Goal: Task Accomplishment & Management: Manage account settings

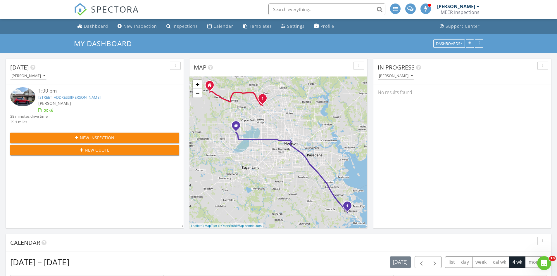
click at [451, 10] on div "MEER Inspections" at bounding box center [459, 12] width 39 height 6
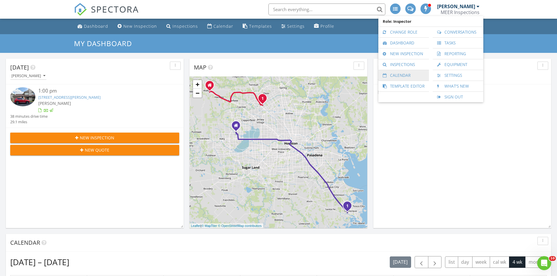
click at [403, 75] on link "Calendar" at bounding box center [403, 75] width 45 height 11
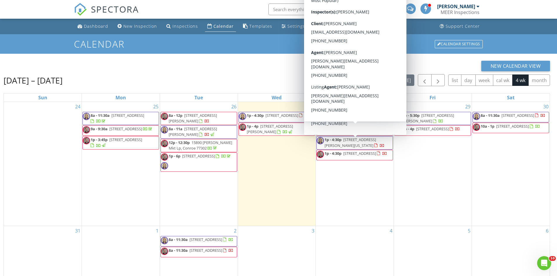
click at [289, 63] on div "New Calendar View" at bounding box center [277, 66] width 546 height 11
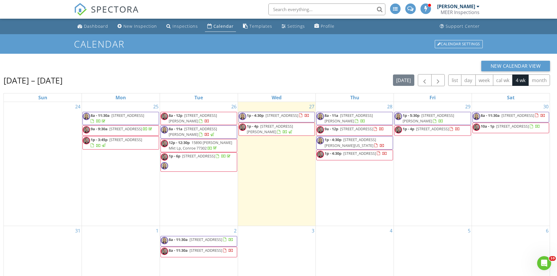
click at [100, 45] on h1 "Calendar" at bounding box center [278, 44] width 409 height 10
click at [96, 77] on div "Aug 24 – Sep 20, 2025 today list day week cal wk 4 wk month" at bounding box center [277, 80] width 546 height 12
click at [102, 84] on div "Aug 24 – Sep 20, 2025 today list day week cal wk 4 wk month" at bounding box center [277, 80] width 546 height 12
click at [461, 44] on div "Calendar Settings" at bounding box center [459, 44] width 48 height 8
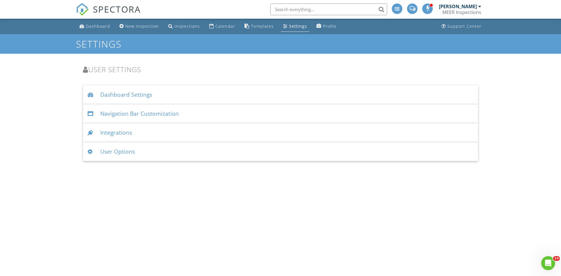
click at [119, 133] on div "Integrations" at bounding box center [280, 132] width 395 height 19
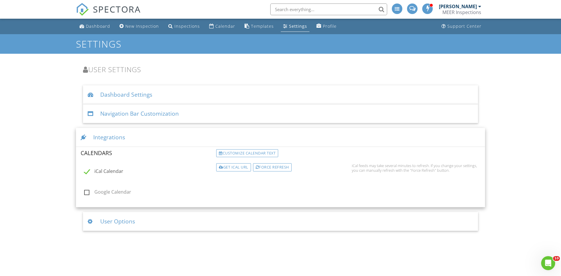
click at [86, 192] on label "Google Calendar" at bounding box center [148, 192] width 129 height 7
click at [84, 192] on input "Google Calendar" at bounding box center [83, 193] width 4 height 4
checkbox input "true"
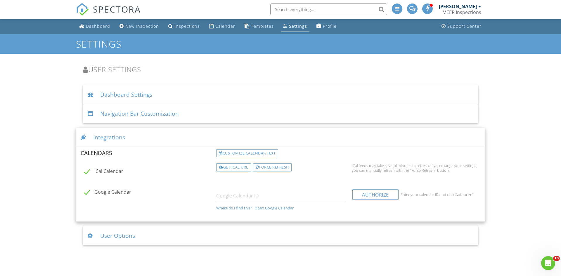
click at [241, 209] on div "Where do I find this?" at bounding box center [234, 208] width 36 height 5
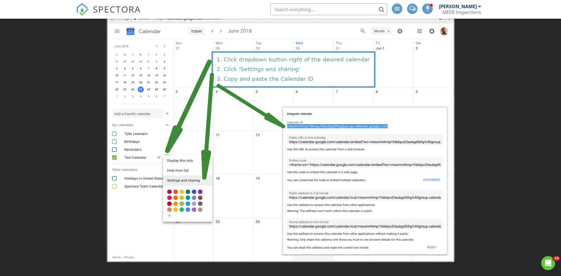
click at [86, 106] on div at bounding box center [280, 138] width 561 height 276
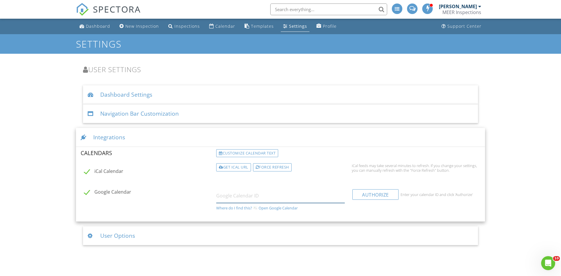
click at [228, 196] on input "text" at bounding box center [280, 196] width 129 height 14
paste input "https://calendar.google.com/calendar/embed?src=djherbrich%40gmail.com&ctz=Ameri…"
click at [375, 196] on div "Authorize" at bounding box center [375, 194] width 46 height 11
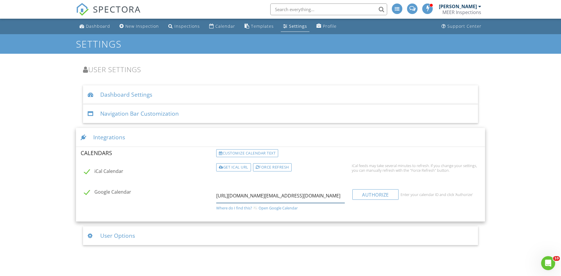
click at [295, 197] on input "https://calendar.google.com/calendar/embed?src=djherbrich%40gmail.com&ctz=Ameri…" at bounding box center [280, 196] width 129 height 14
type input "o"
paste input "djherbrich@gmail.com"
type input "djherbrich@gmail.com"
click at [373, 194] on div "Authorize" at bounding box center [375, 194] width 46 height 11
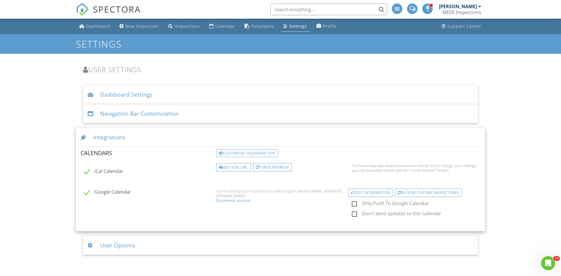
click at [355, 204] on label "Only Push To Google Calendar" at bounding box center [420, 204] width 136 height 7
click at [352, 204] on input "Only Push To Google Calendar" at bounding box center [350, 205] width 4 height 4
checkbox input "true"
click at [354, 215] on label "Don't send updates to this calendar" at bounding box center [420, 214] width 136 height 7
click at [352, 215] on input "Don't send updates to this calendar" at bounding box center [350, 215] width 4 height 4
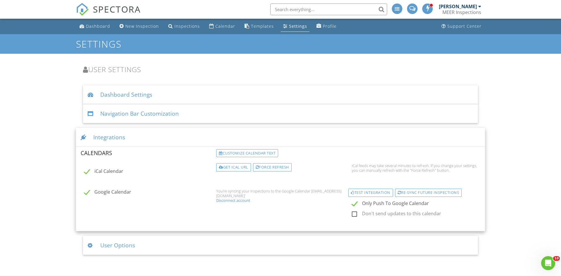
checkbox input "true"
click at [372, 194] on div "Test Integration" at bounding box center [370, 193] width 45 height 8
click at [58, 120] on div "Dashboard New Inspection Inspections Calendar Templates Settings Profile Suppor…" at bounding box center [280, 137] width 561 height 236
click at [296, 44] on h1 "Settings" at bounding box center [280, 44] width 409 height 10
click at [220, 26] on div "Calendar" at bounding box center [225, 26] width 20 height 6
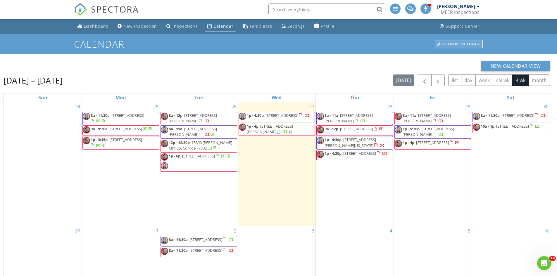
click at [462, 44] on div "Calendar Settings" at bounding box center [459, 44] width 48 height 8
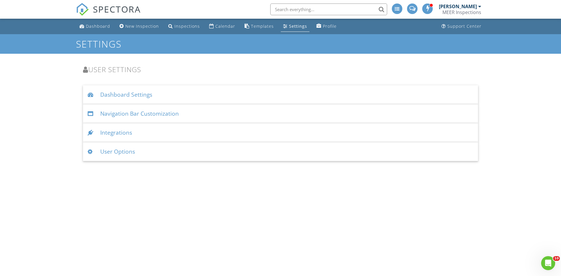
click at [121, 132] on div "Integrations" at bounding box center [280, 132] width 395 height 19
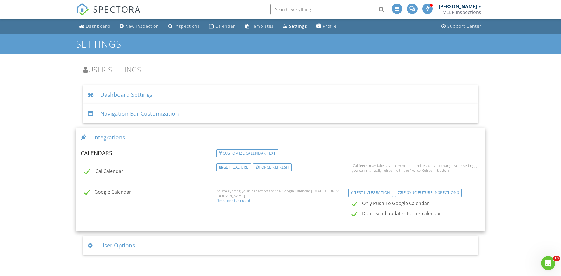
click at [355, 214] on label "Don't send updates to this calendar" at bounding box center [420, 214] width 136 height 7
checkbox input "false"
click at [502, 167] on div "Dashboard New Inspection Inspections Calendar Templates Settings Profile Suppor…" at bounding box center [280, 137] width 561 height 236
click at [457, 10] on div "MEER Inspections" at bounding box center [461, 12] width 39 height 6
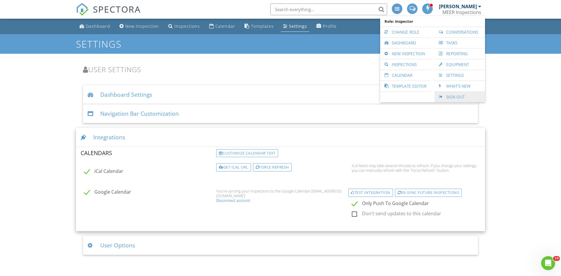
click at [456, 98] on link "Sign Out" at bounding box center [460, 97] width 45 height 11
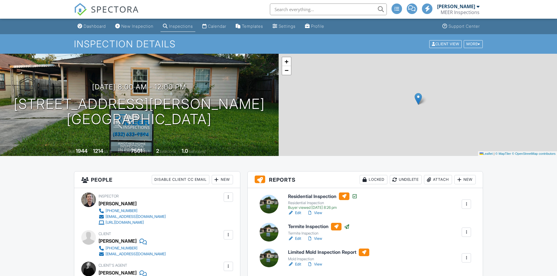
scroll to position [146, 0]
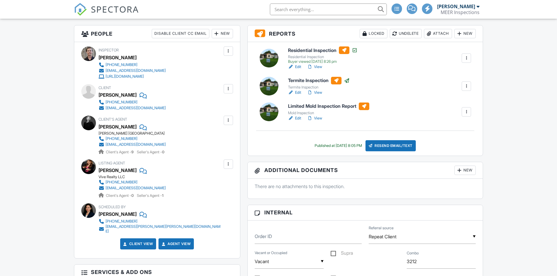
click at [271, 113] on div at bounding box center [269, 112] width 19 height 19
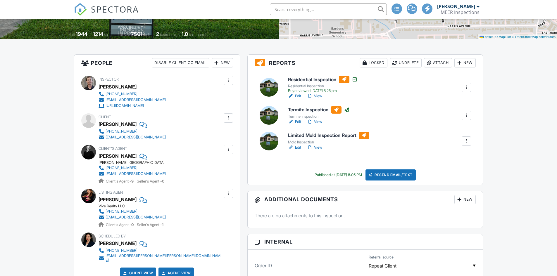
click at [436, 63] on div "Attach" at bounding box center [438, 62] width 28 height 9
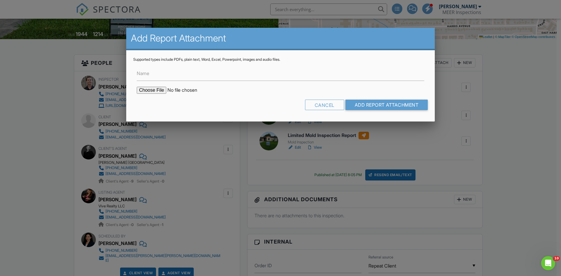
click at [158, 90] on input "file" at bounding box center [186, 90] width 99 height 7
click at [255, 104] on div "Cancel Add Report Attachment" at bounding box center [280, 107] width 295 height 15
click at [320, 104] on div "Cancel" at bounding box center [324, 105] width 39 height 11
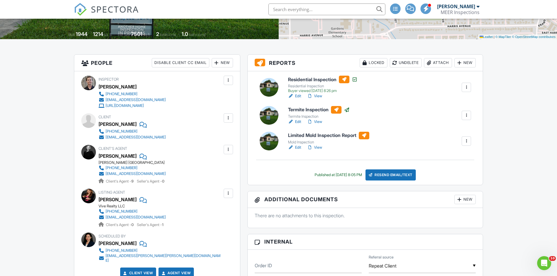
click at [273, 141] on div at bounding box center [269, 141] width 19 height 19
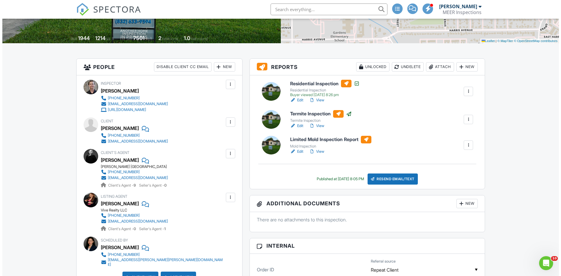
scroll to position [88, 0]
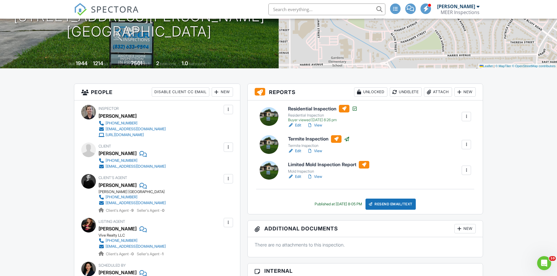
click at [436, 93] on div "Attach" at bounding box center [438, 91] width 28 height 9
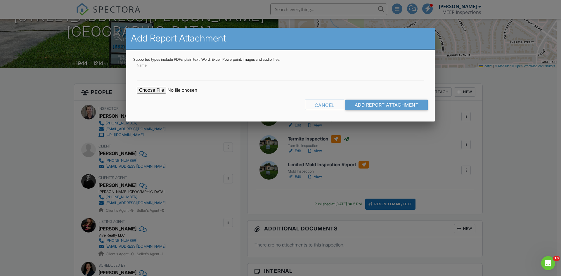
click at [153, 91] on input "file" at bounding box center [186, 90] width 99 height 7
type input "C:\fakepath\Lab Results 1423 Harrop Ave.pdf"
click at [165, 77] on input "Name" at bounding box center [281, 74] width 288 height 14
type input "Lab Results"
click at [360, 105] on input "Add Report Attachment" at bounding box center [386, 105] width 83 height 11
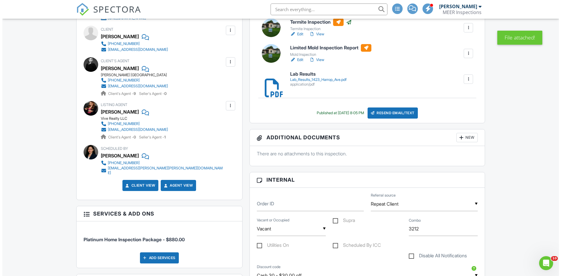
scroll to position [175, 0]
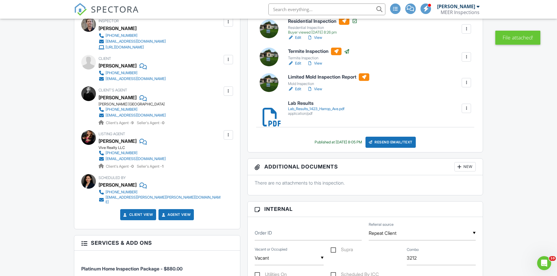
click at [389, 143] on div "Resend Email/Text" at bounding box center [390, 142] width 50 height 11
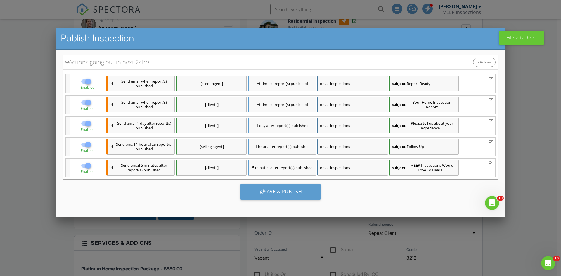
scroll to position [0, 0]
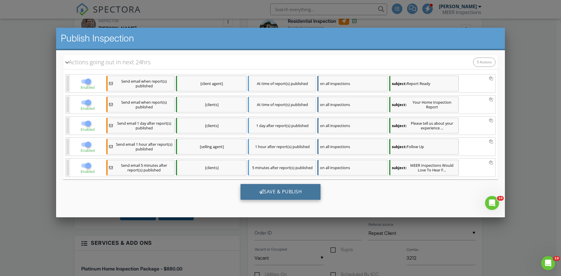
click at [271, 192] on div "Save & Publish" at bounding box center [281, 192] width 80 height 16
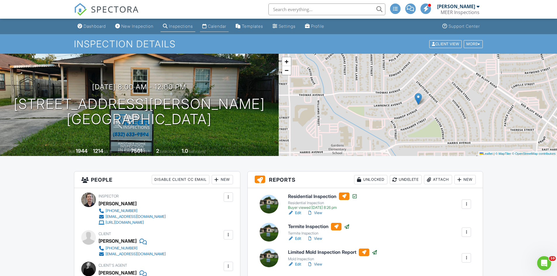
click at [220, 26] on div "Calendar" at bounding box center [217, 26] width 18 height 5
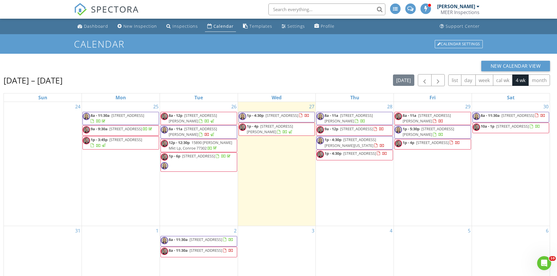
click at [209, 160] on span "1p - 6p [STREET_ADDRESS]" at bounding box center [196, 162] width 71 height 18
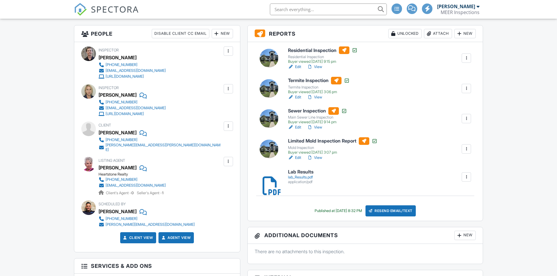
click at [467, 178] on div at bounding box center [466, 177] width 6 height 6
click at [465, 194] on link "Delete" at bounding box center [463, 193] width 22 height 6
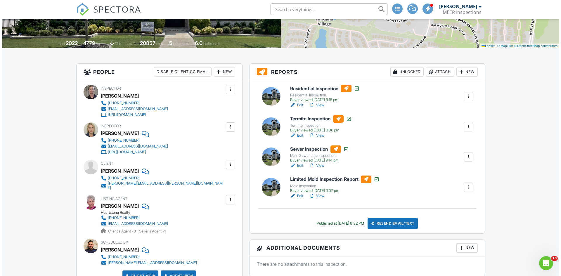
scroll to position [117, 0]
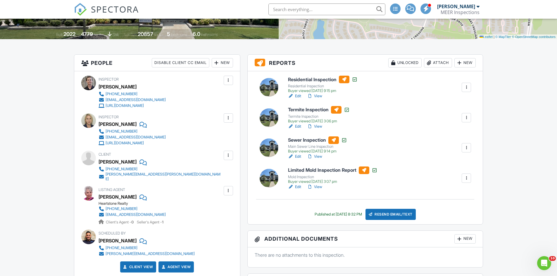
click at [436, 63] on div "Attach" at bounding box center [438, 62] width 28 height 9
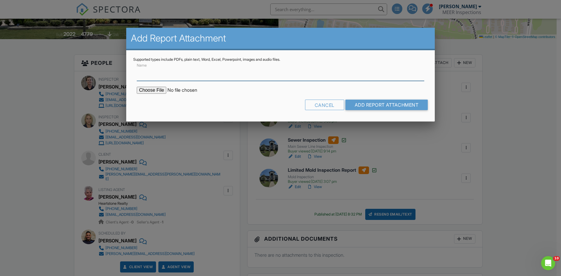
click at [155, 77] on input "Name" at bounding box center [281, 74] width 288 height 14
type input "Lab Results"
click at [155, 90] on input "file" at bounding box center [186, 90] width 99 height 7
type input "C:\fakepath\15714 Park Poetry Ct.pdf.docx"
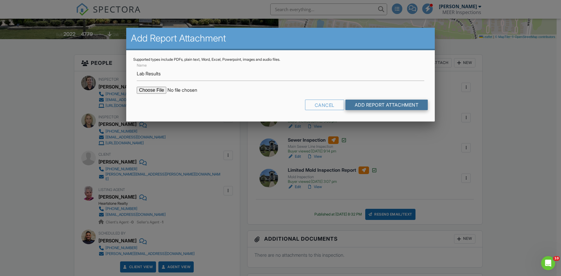
click at [380, 104] on input "Add Report Attachment" at bounding box center [386, 105] width 83 height 11
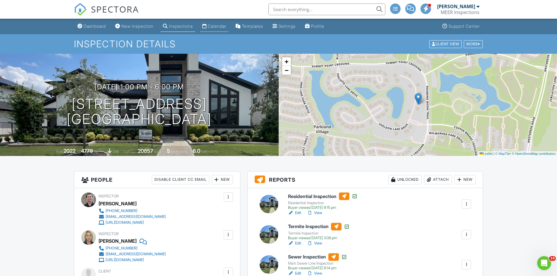
click at [219, 26] on div "Calendar" at bounding box center [217, 26] width 18 height 5
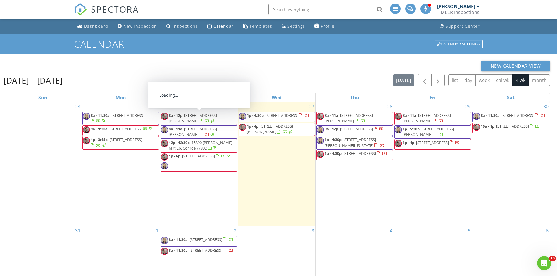
click at [215, 118] on span "8a - 12p [STREET_ADDRESS][PERSON_NAME]" at bounding box center [199, 118] width 76 height 11
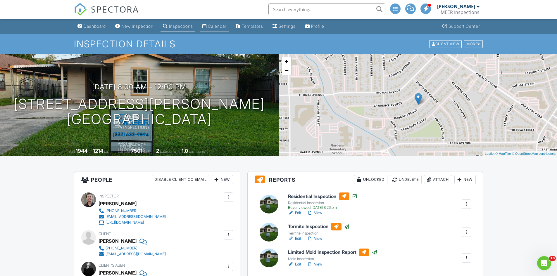
click at [219, 27] on div "Calendar" at bounding box center [217, 26] width 18 height 5
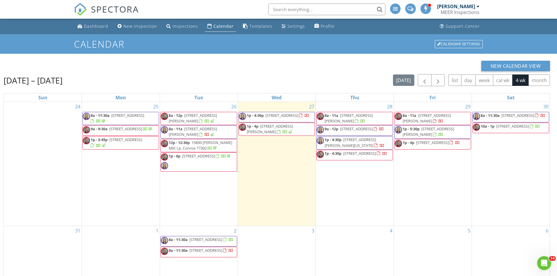
click at [211, 162] on span "1p - 6p 15714 Park Poetry Ct, CYPRESS 77433" at bounding box center [196, 162] width 71 height 18
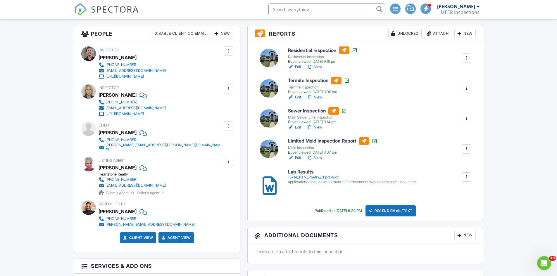
click at [467, 176] on div at bounding box center [466, 177] width 6 height 6
click at [466, 193] on link "Delete" at bounding box center [463, 193] width 22 height 6
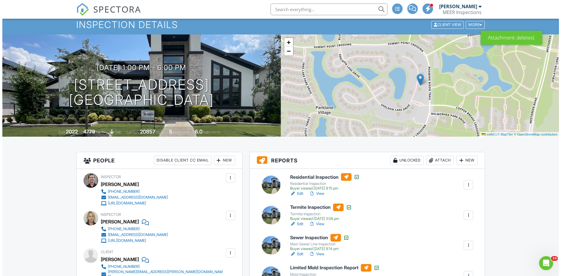
scroll to position [29, 0]
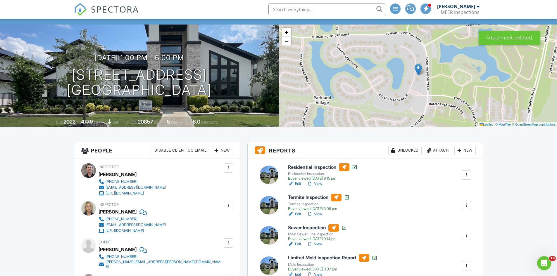
click at [438, 151] on div "Attach" at bounding box center [438, 150] width 28 height 9
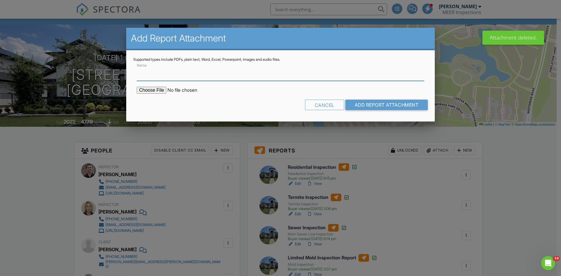
click at [151, 76] on input "Name" at bounding box center [281, 74] width 288 height 14
type input "Lab Results"
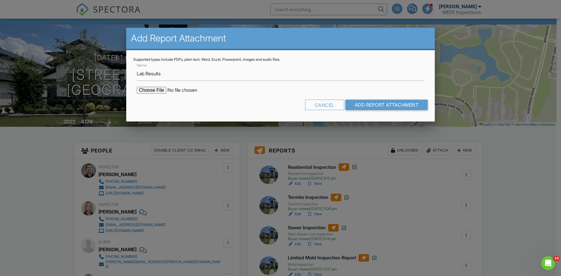
click at [153, 90] on input "file" at bounding box center [186, 90] width 99 height 7
type input "C:\fakepath\15714 Park Poetry Ct.pdf"
click at [373, 105] on input "Add Report Attachment" at bounding box center [386, 105] width 83 height 11
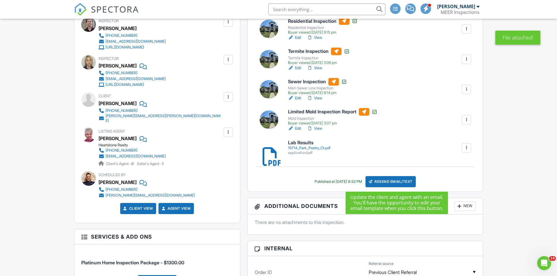
click at [393, 182] on div "Resend Email/Text" at bounding box center [390, 181] width 50 height 11
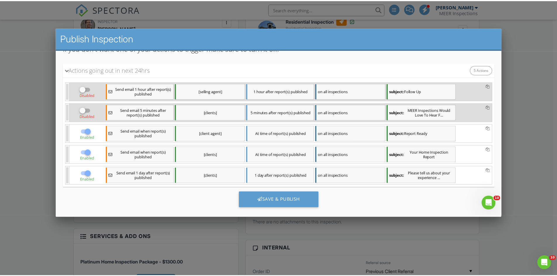
scroll to position [105, 0]
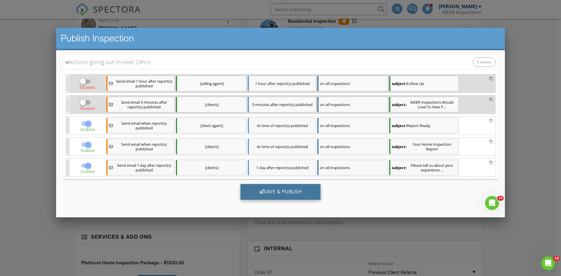
click at [272, 192] on div "Save & Publish" at bounding box center [281, 192] width 80 height 16
click at [519, 141] on div at bounding box center [280, 143] width 561 height 345
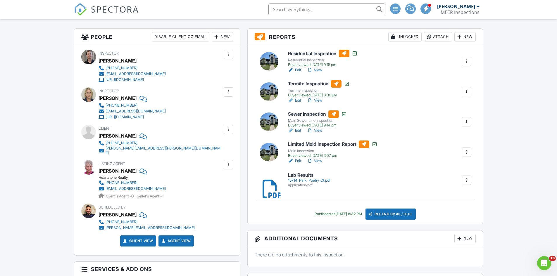
scroll to position [146, 0]
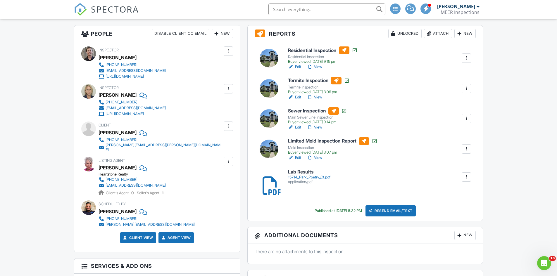
click at [466, 178] on div at bounding box center [466, 177] width 6 height 6
click at [465, 194] on link "Delete" at bounding box center [463, 193] width 22 height 6
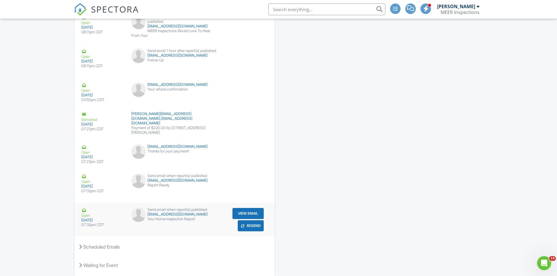
scroll to position [1122, 0]
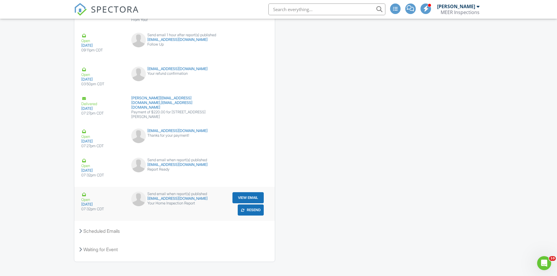
click at [247, 192] on button "View Email" at bounding box center [247, 197] width 31 height 11
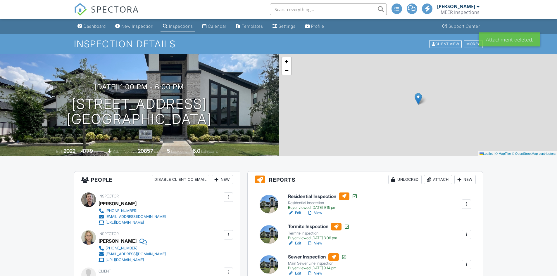
scroll to position [54, 0]
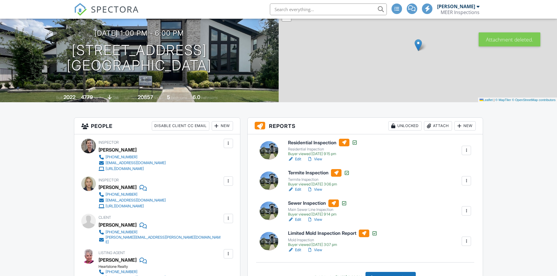
click at [436, 122] on div "Attach" at bounding box center [438, 125] width 28 height 9
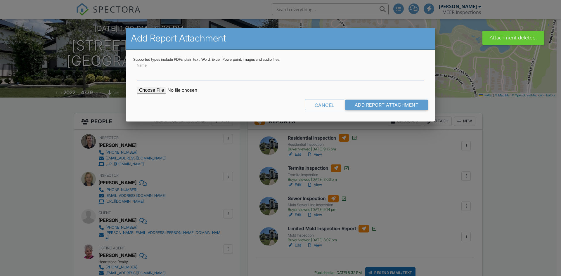
scroll to position [0, 0]
click at [153, 89] on input "file" at bounding box center [186, 90] width 99 height 7
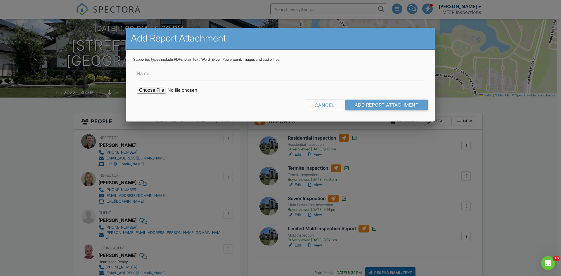
type input "C:\fakepath\15714 Park Poetry Ct.pdf"
click at [149, 75] on label "Name" at bounding box center [143, 73] width 13 height 6
click at [150, 75] on input "Name" at bounding box center [281, 74] width 288 height 14
click at [150, 76] on input "Name" at bounding box center [281, 74] width 288 height 14
type input "Lab Results"
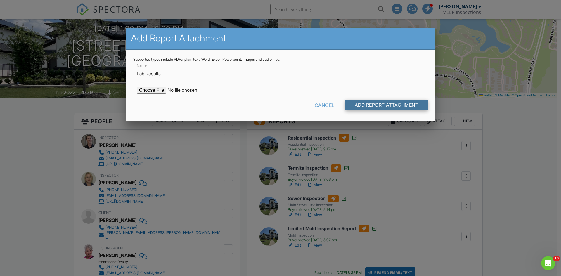
click at [357, 106] on input "Add Report Attachment" at bounding box center [386, 105] width 83 height 11
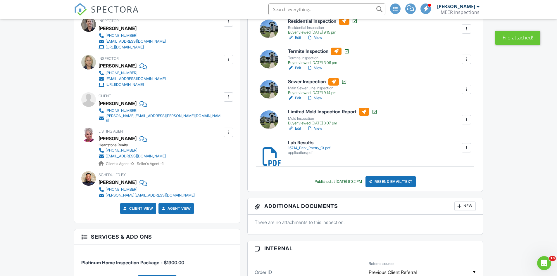
click at [393, 183] on div "Resend Email/Text" at bounding box center [390, 181] width 50 height 11
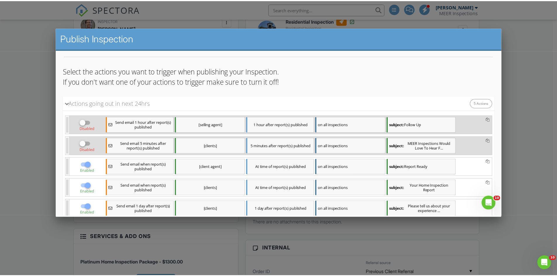
scroll to position [105, 0]
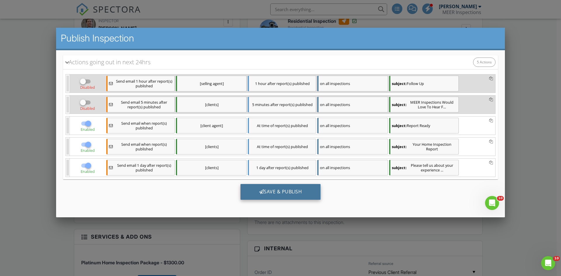
click at [281, 193] on div "Save & Publish" at bounding box center [281, 192] width 80 height 16
click at [526, 112] on div at bounding box center [280, 143] width 561 height 345
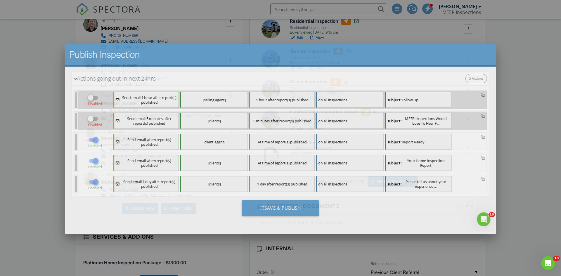
click at [526, 112] on div at bounding box center [280, 143] width 561 height 345
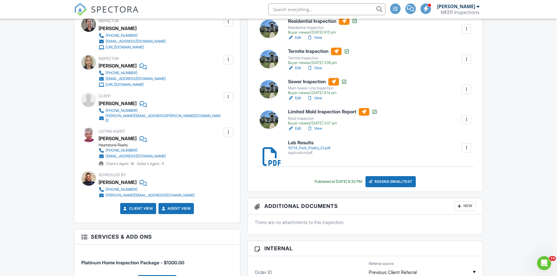
scroll to position [0, 0]
click at [467, 150] on div at bounding box center [466, 148] width 6 height 6
click at [465, 164] on link "Delete" at bounding box center [463, 164] width 22 height 6
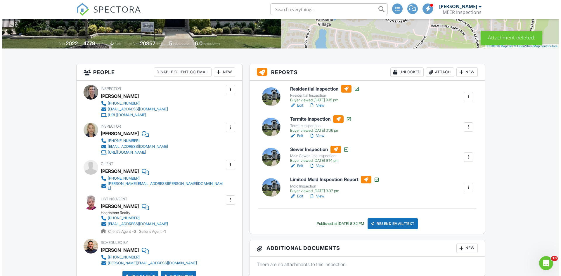
scroll to position [117, 0]
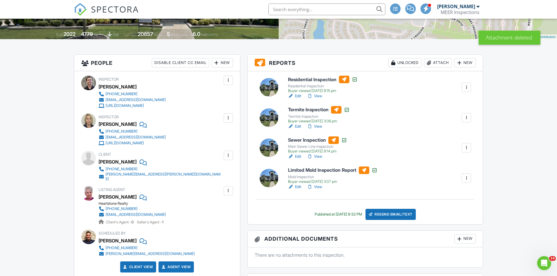
click at [438, 63] on div "Attach" at bounding box center [438, 62] width 28 height 9
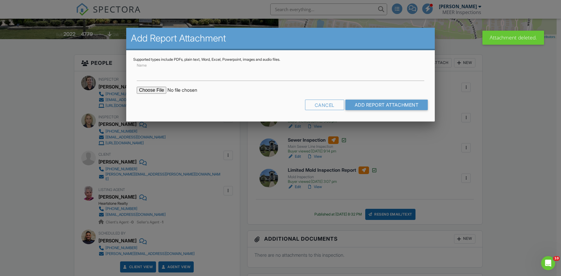
click at [148, 90] on input "file" at bounding box center [186, 90] width 99 height 7
type input "C:\fakepath\15714 Park Poetry Ct.pdf.docx"
click at [145, 76] on label "Name" at bounding box center [143, 73] width 13 height 6
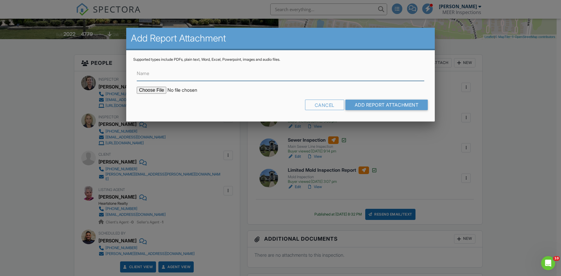
click at [145, 76] on input "Name" at bounding box center [281, 74] width 288 height 14
type input "Lab Results"
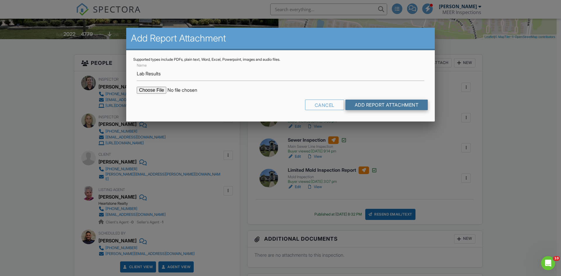
click at [370, 105] on input "Add Report Attachment" at bounding box center [386, 105] width 83 height 11
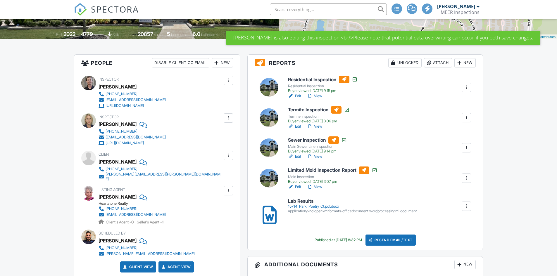
click at [466, 206] on div at bounding box center [466, 206] width 6 height 6
click at [466, 223] on link "Delete" at bounding box center [463, 222] width 22 height 6
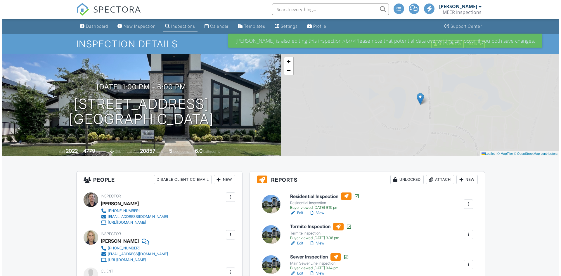
scroll to position [88, 0]
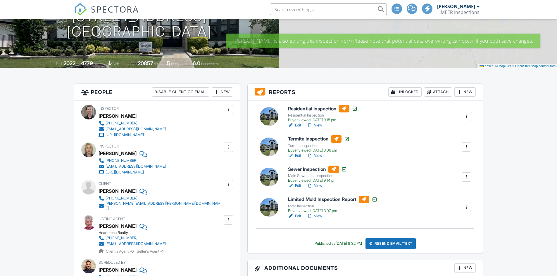
click at [438, 92] on div "Attach" at bounding box center [438, 91] width 28 height 9
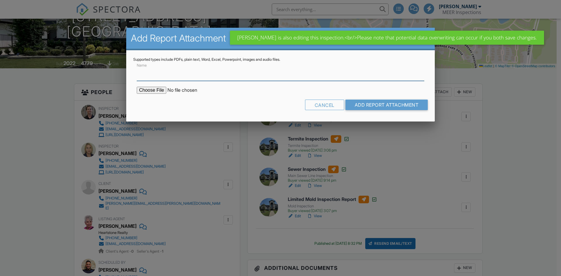
scroll to position [0, 0]
drag, startPoint x: 164, startPoint y: 77, endPoint x: 171, endPoint y: 80, distance: 7.3
click at [164, 77] on input "Name" at bounding box center [281, 74] width 288 height 14
type input "Lab Results"
click at [157, 90] on input "file" at bounding box center [186, 90] width 99 height 7
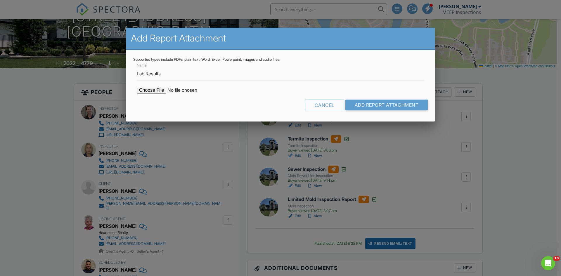
type input "C:\fakepath\15714 Park Poetry Ct.pdf"
click at [363, 104] on input "Add Report Attachment" at bounding box center [386, 105] width 83 height 11
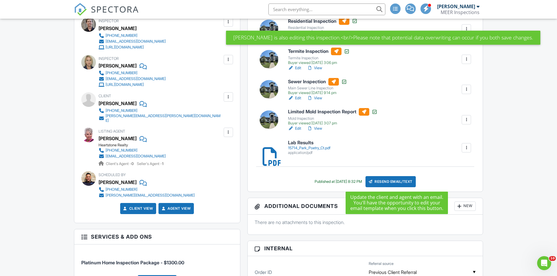
click at [389, 182] on div "Resend Email/Text" at bounding box center [390, 181] width 50 height 11
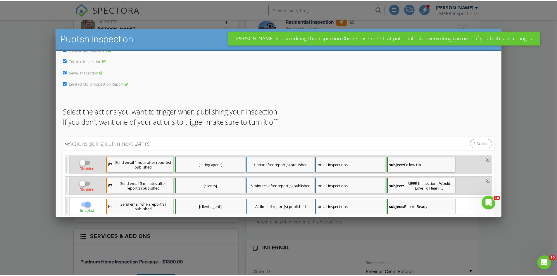
scroll to position [105, 0]
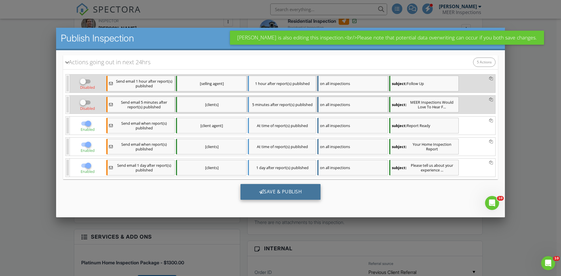
click at [275, 192] on div "Save & Publish" at bounding box center [281, 192] width 80 height 16
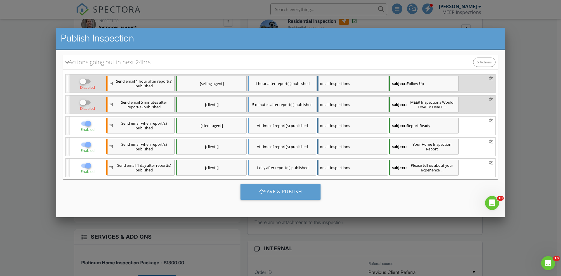
click at [523, 110] on div at bounding box center [280, 143] width 561 height 345
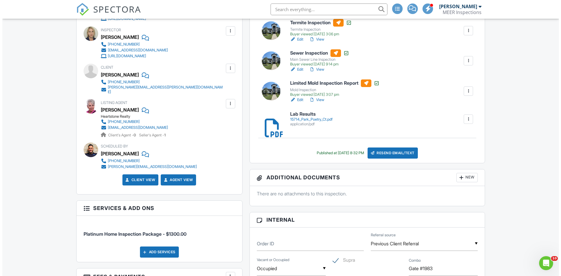
scroll to position [205, 0]
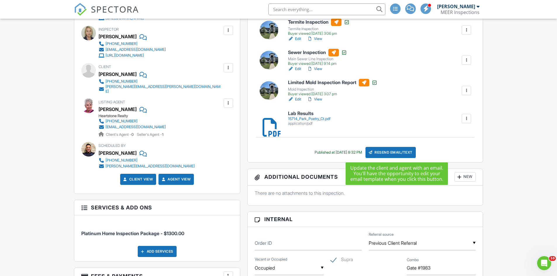
click at [397, 153] on div "Resend Email/Text" at bounding box center [390, 152] width 50 height 11
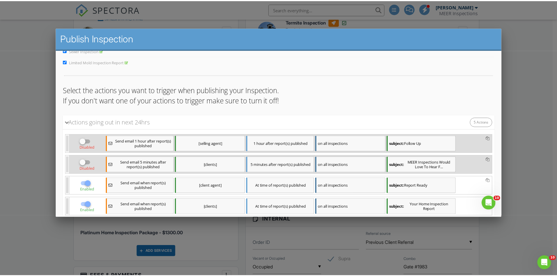
scroll to position [105, 0]
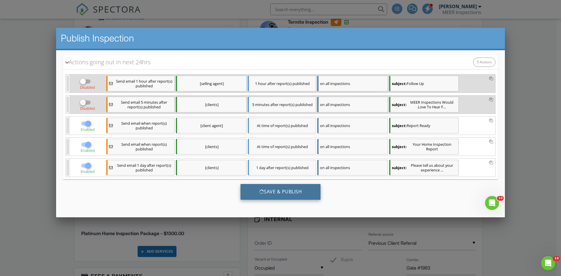
click at [287, 192] on div "Save & Publish" at bounding box center [281, 192] width 80 height 16
click at [521, 134] on div at bounding box center [280, 143] width 561 height 345
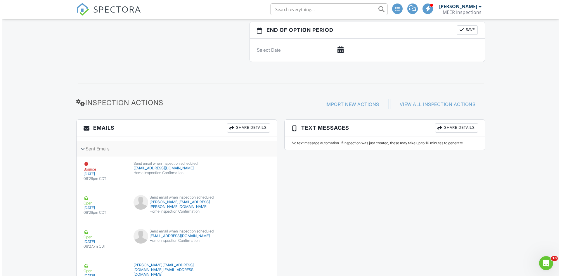
scroll to position [831, 0]
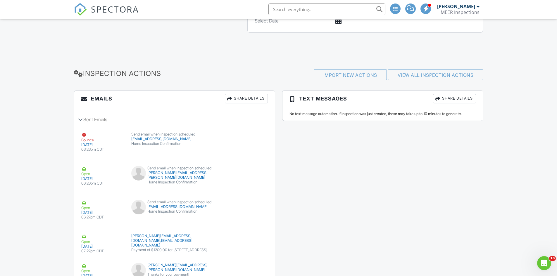
click at [242, 98] on div "Share Details" at bounding box center [246, 98] width 43 height 9
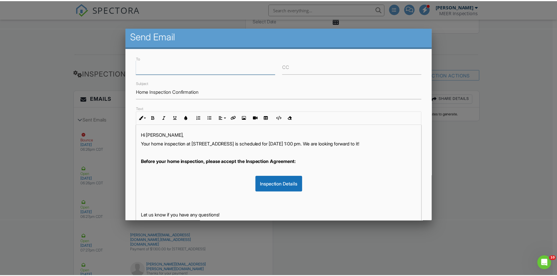
scroll to position [0, 0]
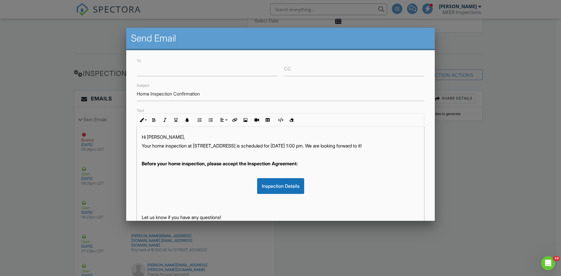
click at [510, 77] on div at bounding box center [280, 143] width 561 height 345
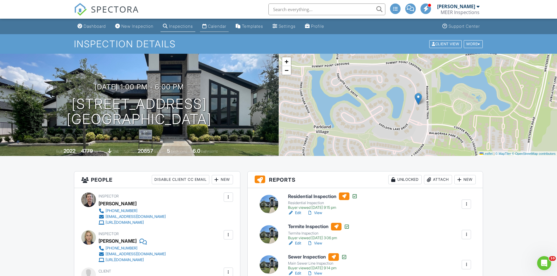
click at [222, 27] on div "Calendar" at bounding box center [217, 26] width 18 height 5
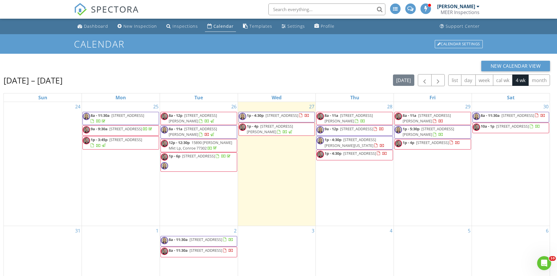
click at [217, 117] on span "1423 Harrop Ave, Pasadena 77506" at bounding box center [193, 118] width 48 height 11
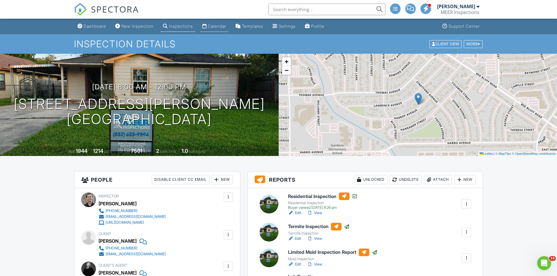
click at [220, 26] on div "Calendar" at bounding box center [217, 26] width 18 height 5
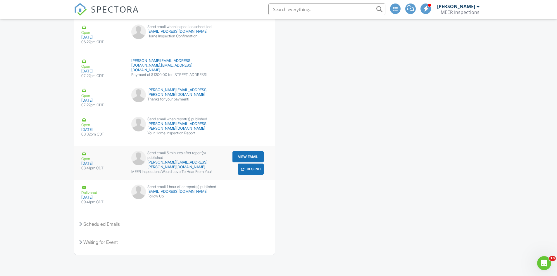
click at [250, 170] on button "Resend" at bounding box center [251, 169] width 26 height 11
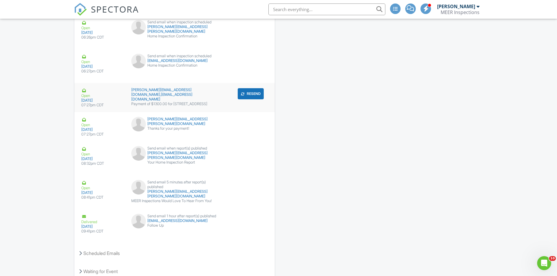
scroll to position [1006, 0]
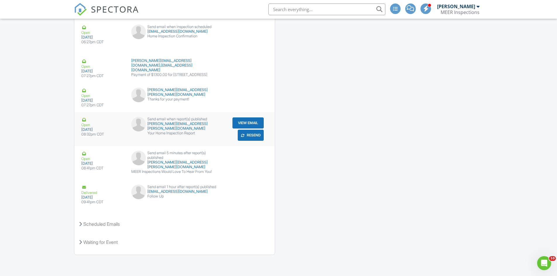
click at [253, 136] on button "Resend" at bounding box center [251, 135] width 26 height 11
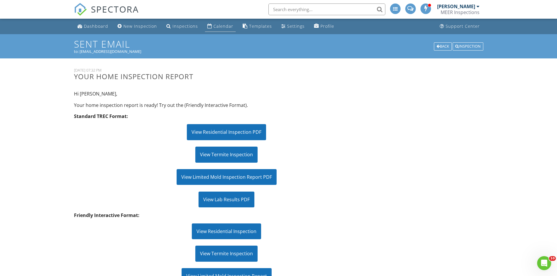
click at [219, 26] on div "Calendar" at bounding box center [223, 26] width 20 height 6
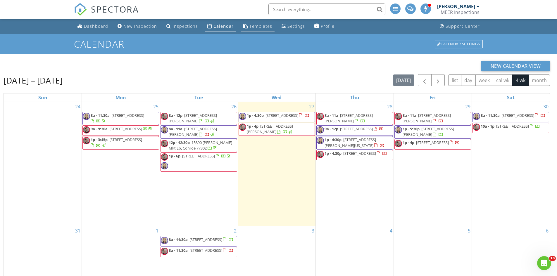
click at [255, 26] on div "Templates" at bounding box center [260, 26] width 23 height 6
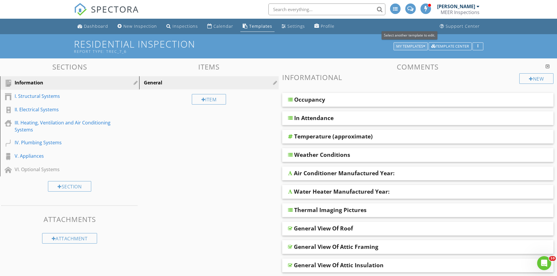
click at [411, 46] on div "My Templates" at bounding box center [410, 46] width 29 height 4
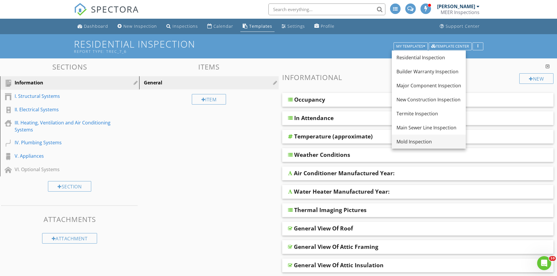
click at [414, 143] on div "Mold Inspection" at bounding box center [428, 141] width 65 height 7
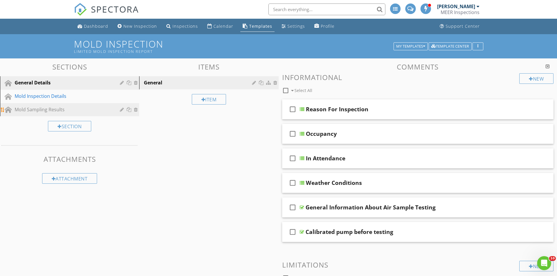
click at [45, 110] on div "Mold Sampling Results" at bounding box center [63, 109] width 97 height 7
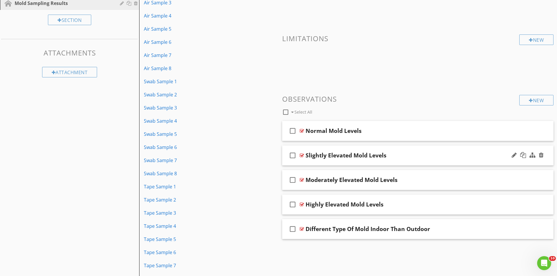
scroll to position [117, 0]
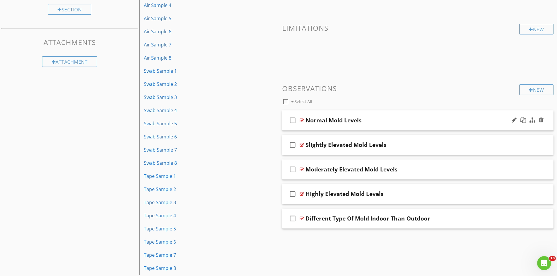
click at [317, 120] on div "Normal Mold Levels" at bounding box center [333, 120] width 56 height 7
click at [309, 121] on input "Normal Mold Levels" at bounding box center [402, 121] width 195 height 10
click at [292, 120] on icon "check_box_outline_blank" at bounding box center [292, 120] width 9 height 14
click at [292, 120] on icon "check_box" at bounding box center [292, 120] width 9 height 14
click at [498, 120] on div "Normal Mold Levels" at bounding box center [402, 120] width 195 height 7
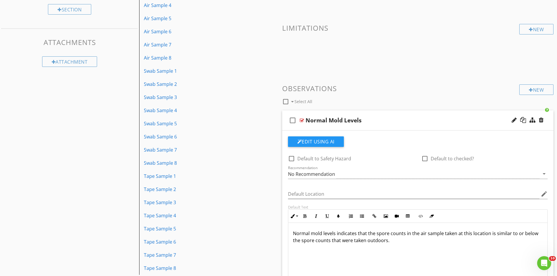
click at [387, 121] on div "Normal Mold Levels" at bounding box center [402, 120] width 195 height 7
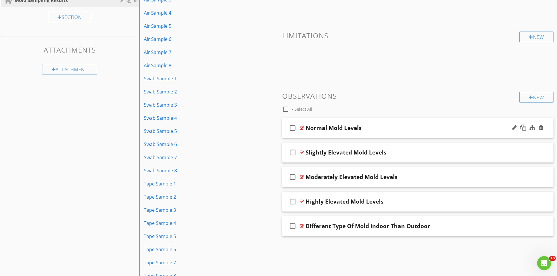
scroll to position [112, 0]
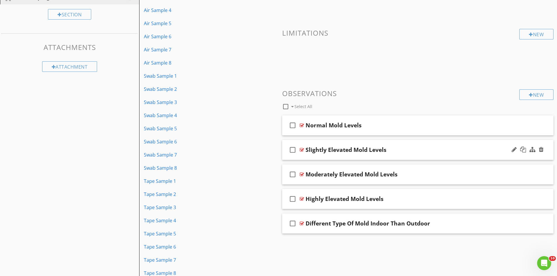
click at [403, 148] on div "Slightly Elevated Mold Levels" at bounding box center [402, 149] width 195 height 7
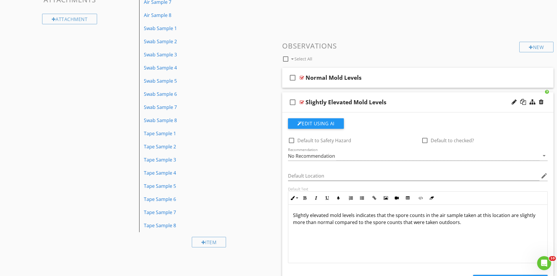
scroll to position [141, 0]
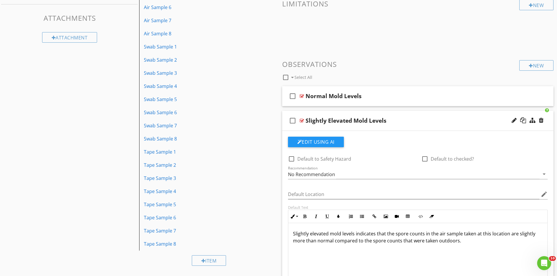
click at [406, 124] on div "Slightly Elevated Mold Levels" at bounding box center [402, 120] width 195 height 7
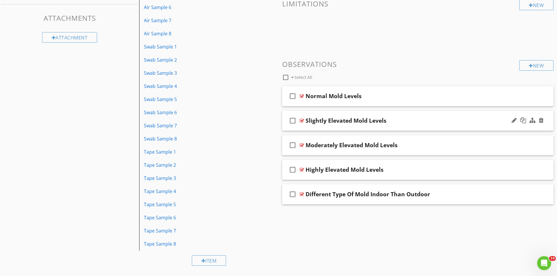
click at [404, 122] on div "Slightly Elevated Mold Levels" at bounding box center [402, 120] width 195 height 7
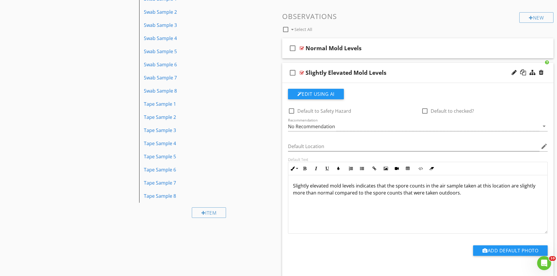
scroll to position [200, 0]
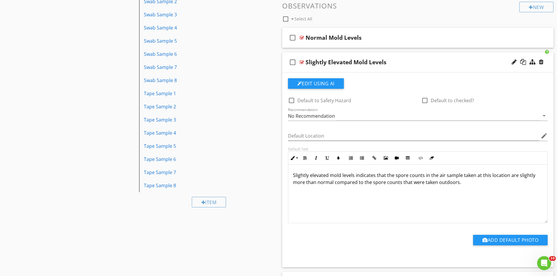
click at [393, 63] on div "Slightly Elevated Mold Levels" at bounding box center [402, 62] width 195 height 7
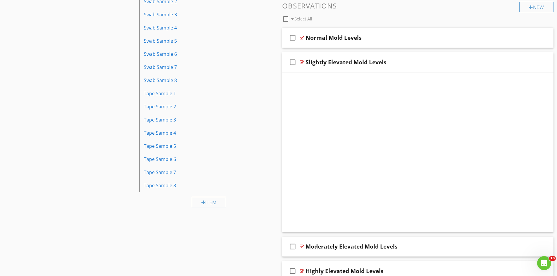
scroll to position [141, 0]
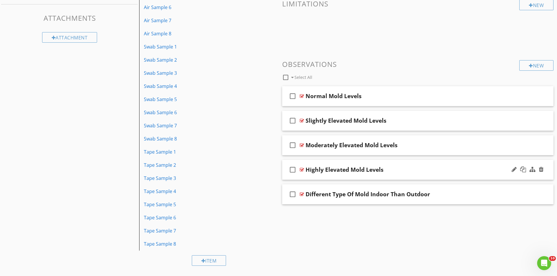
click at [408, 167] on div "Highly Elevated Mold Levels" at bounding box center [402, 169] width 195 height 7
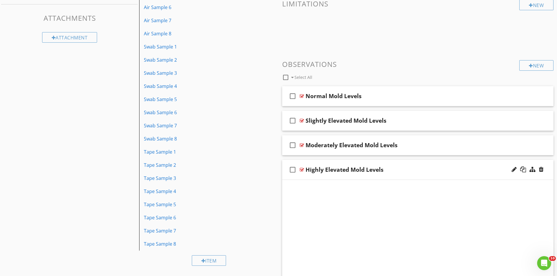
scroll to position [200, 0]
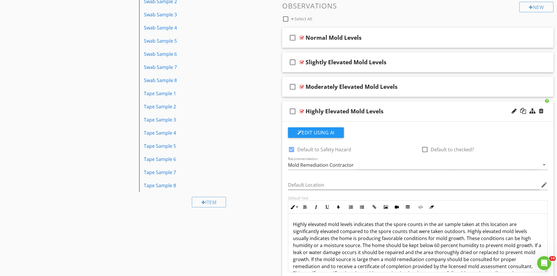
click at [402, 112] on div "Highly Elevated Mold Levels" at bounding box center [402, 111] width 195 height 7
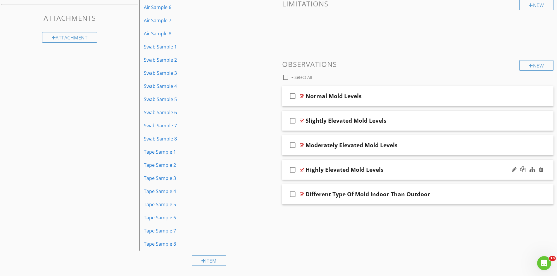
scroll to position [141, 0]
click at [408, 148] on div "Moderately Elevated Mold Levels" at bounding box center [402, 145] width 195 height 7
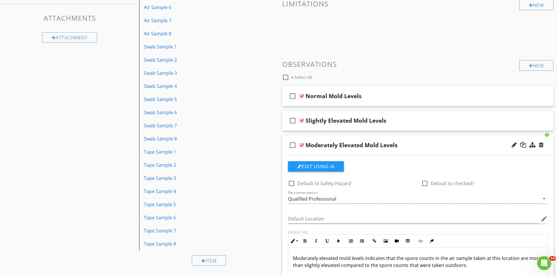
scroll to position [200, 0]
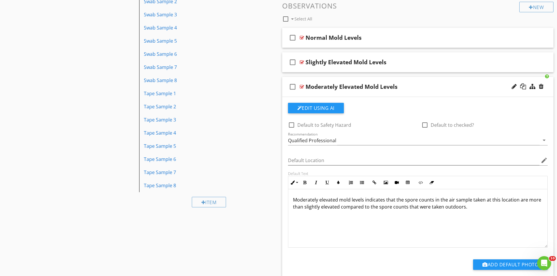
click at [407, 87] on div "Moderately Elevated Mold Levels" at bounding box center [402, 86] width 195 height 7
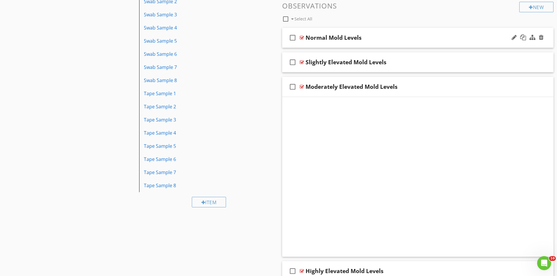
scroll to position [141, 0]
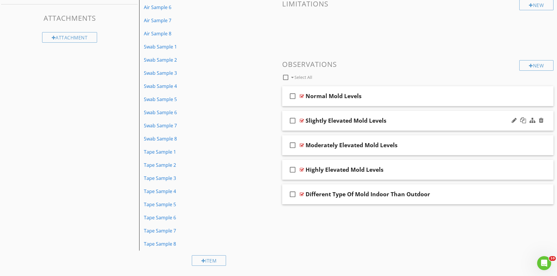
click at [397, 120] on div "Slightly Elevated Mold Levels" at bounding box center [402, 120] width 195 height 7
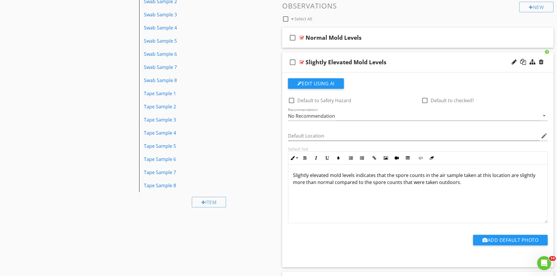
click at [406, 62] on div "Slightly Elevated Mold Levels" at bounding box center [402, 62] width 195 height 7
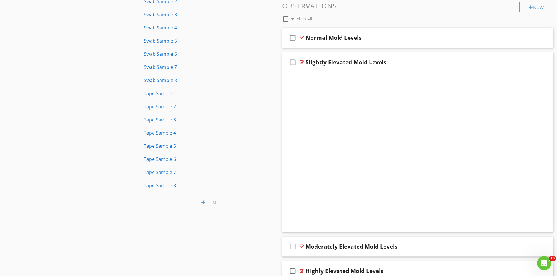
scroll to position [141, 0]
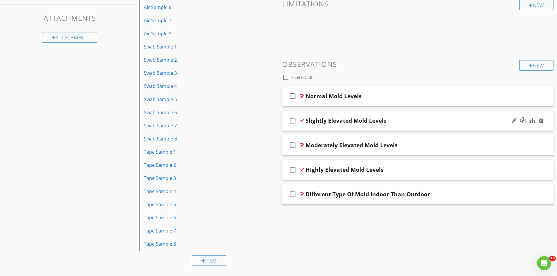
click at [413, 122] on div "Slightly Elevated Mold Levels" at bounding box center [402, 120] width 195 height 7
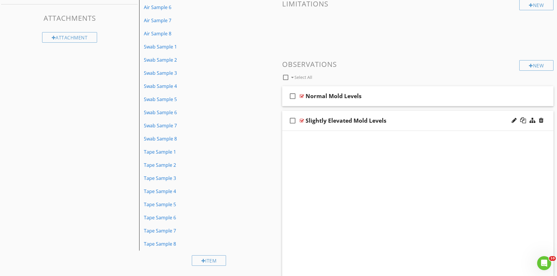
scroll to position [200, 0]
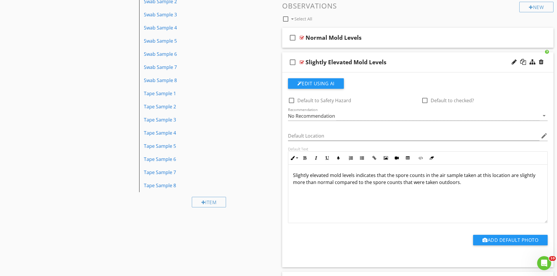
click at [414, 61] on div "Slightly Elevated Mold Levels" at bounding box center [402, 62] width 195 height 7
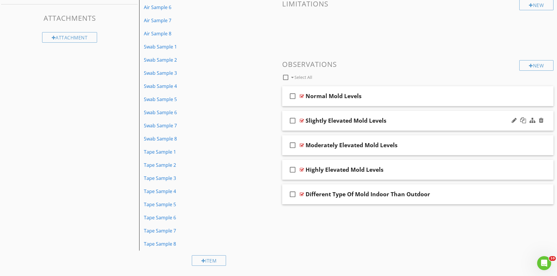
scroll to position [141, 0]
click at [440, 193] on div "Different Type Of Mold Indoor Than Outdoor" at bounding box center [402, 194] width 195 height 7
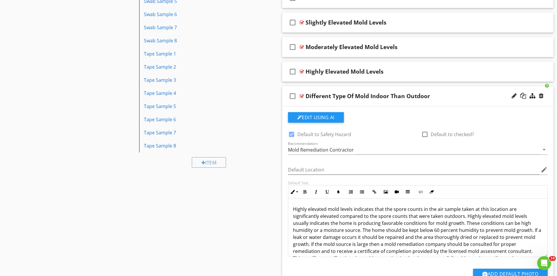
scroll to position [200, 0]
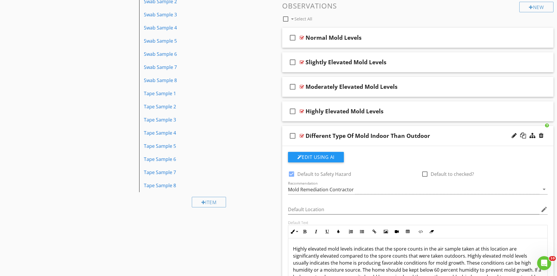
click at [446, 137] on div "Different Type Of Mold Indoor Than Outdoor" at bounding box center [402, 135] width 195 height 7
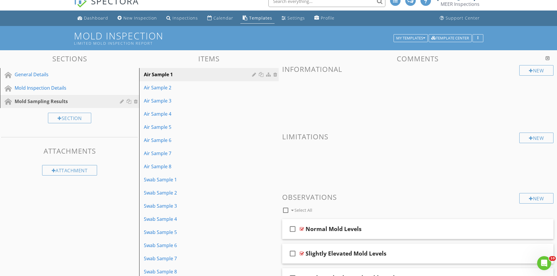
scroll to position [0, 0]
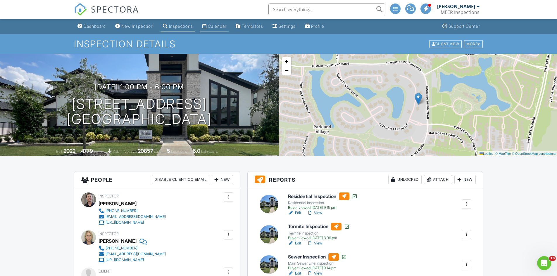
click at [219, 26] on div "Calendar" at bounding box center [217, 26] width 18 height 5
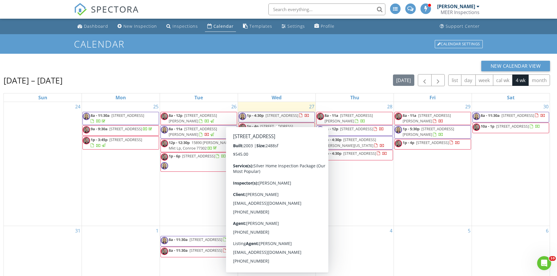
click at [351, 39] on h1 "Calendar" at bounding box center [278, 44] width 409 height 10
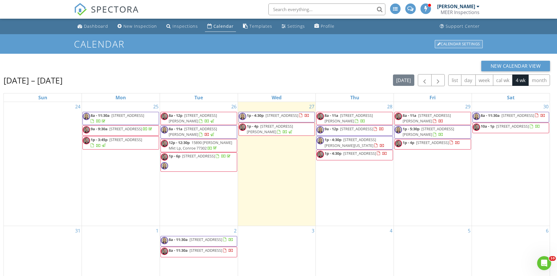
click at [454, 44] on div "Calendar Settings" at bounding box center [459, 44] width 48 height 8
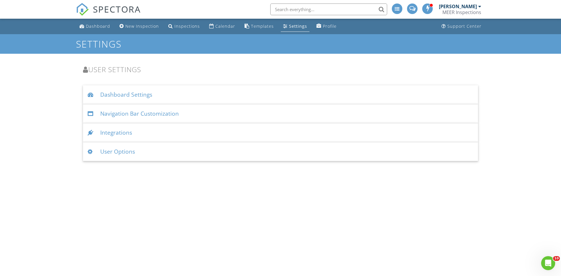
click at [119, 133] on div "Integrations" at bounding box center [280, 132] width 395 height 19
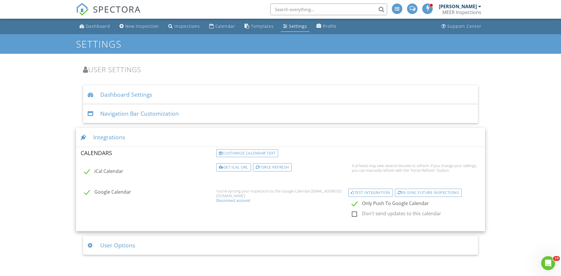
click at [220, 27] on div "Calendar" at bounding box center [225, 26] width 20 height 6
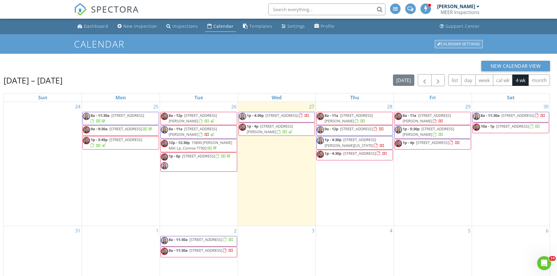
click at [451, 45] on div "Calendar Settings" at bounding box center [459, 44] width 48 height 8
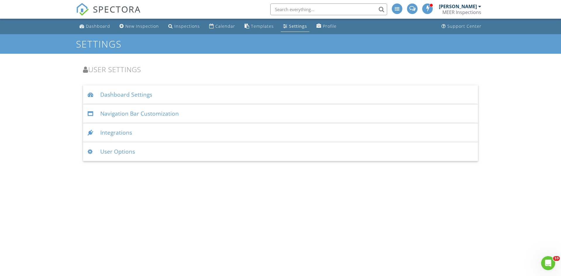
click at [115, 132] on div "Integrations" at bounding box center [280, 132] width 395 height 19
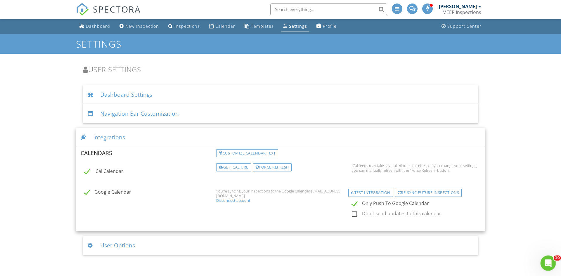
click at [549, 263] on icon "Open Intercom Messenger" at bounding box center [548, 263] width 10 height 10
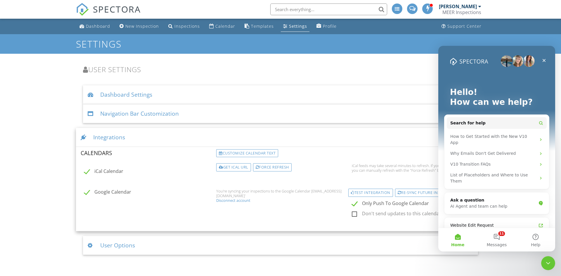
click at [511, 84] on div "Hello! How can we help?" at bounding box center [496, 98] width 105 height 105
click at [482, 125] on button "Search for help" at bounding box center [497, 123] width 100 height 12
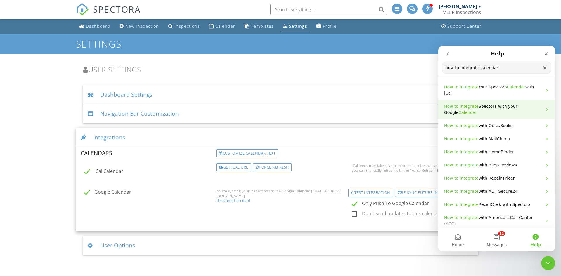
type input "how to integrate calendar"
click at [496, 104] on span "Spectora with your Google" at bounding box center [480, 109] width 73 height 11
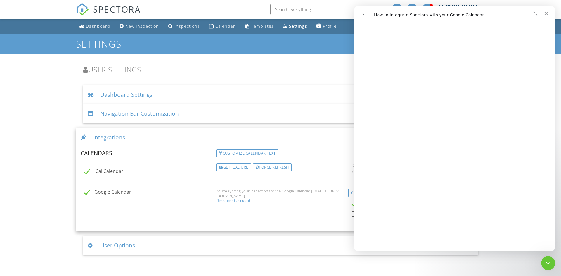
scroll to position [146, 0]
click at [167, 178] on div "iCal Calendar Get iCal URL Force refresh iCal feeds may take several minutes to…" at bounding box center [280, 172] width 407 height 18
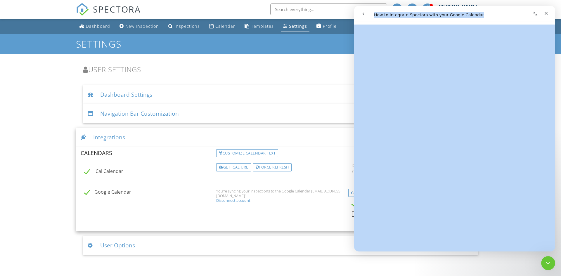
drag, startPoint x: 402, startPoint y: 12, endPoint x: 430, endPoint y: 41, distance: 40.3
click at [430, 41] on div "How to Integrate Spectora with your Google Calendar How to Integrate Spectora w…" at bounding box center [454, 129] width 201 height 246
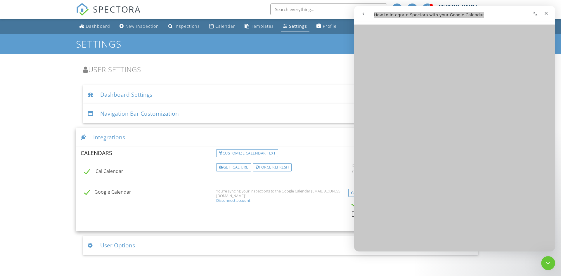
drag, startPoint x: 307, startPoint y: 168, endPoint x: 310, endPoint y: 170, distance: 4.0
click at [307, 168] on div "Get iCal URL Force refresh" at bounding box center [281, 167] width 136 height 9
click at [319, 188] on div "Google Calendar You're syncing your inspections to the Google Calendar 'djherbr…" at bounding box center [280, 205] width 407 height 42
click at [546, 264] on icon "Close Intercom Messenger" at bounding box center [547, 262] width 7 height 7
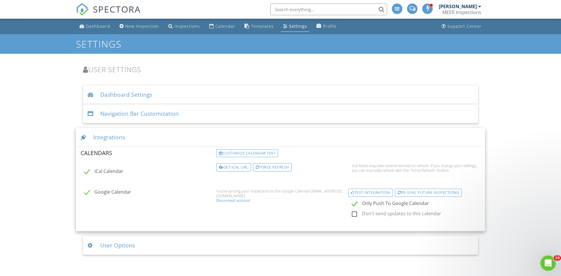
scroll to position [0, 0]
click at [364, 193] on div "Test Integration" at bounding box center [370, 193] width 45 height 8
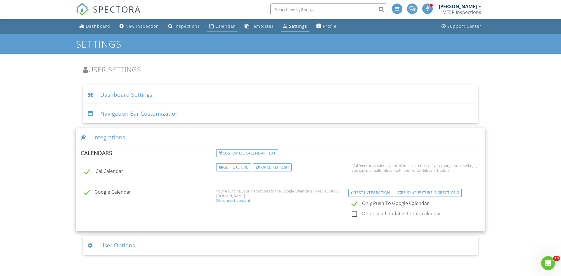
click at [222, 25] on div "Calendar" at bounding box center [225, 26] width 20 height 6
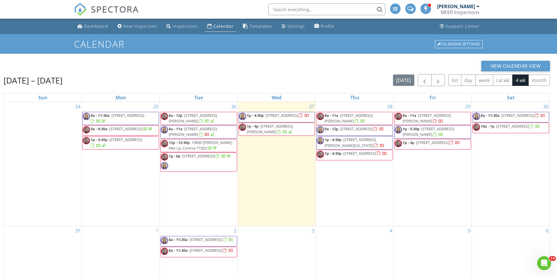
click at [266, 72] on div "New Calendar View Aug 24 – Sep 20, 2025 today list day week cal wk 4 wk month S…" at bounding box center [277, 206] width 546 height 290
click at [458, 44] on div "Calendar Settings" at bounding box center [459, 44] width 48 height 8
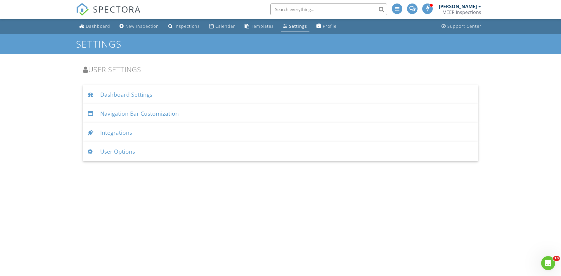
click at [120, 134] on div "Integrations" at bounding box center [280, 132] width 395 height 19
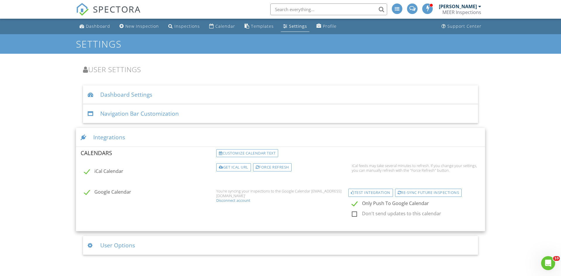
click at [86, 192] on label "Google Calendar" at bounding box center [148, 192] width 129 height 7
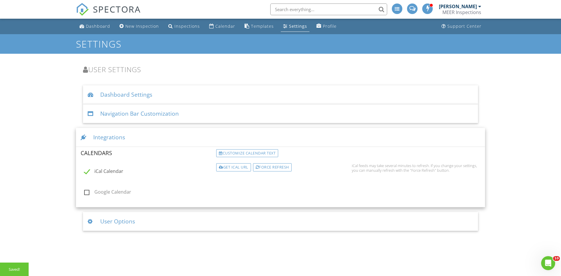
click at [87, 192] on label "Google Calendar" at bounding box center [148, 192] width 129 height 7
click at [84, 192] on input "Google Calendar" at bounding box center [83, 193] width 4 height 4
checkbox input "true"
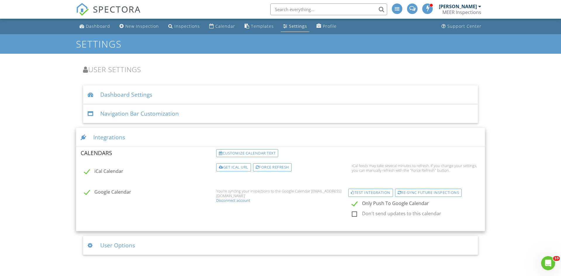
click at [243, 192] on div "You're syncing your inspections to the Google Calendar [EMAIL_ADDRESS][DOMAIN_N…" at bounding box center [280, 193] width 129 height 9
click at [238, 201] on div "Disconnect account" at bounding box center [280, 200] width 129 height 5
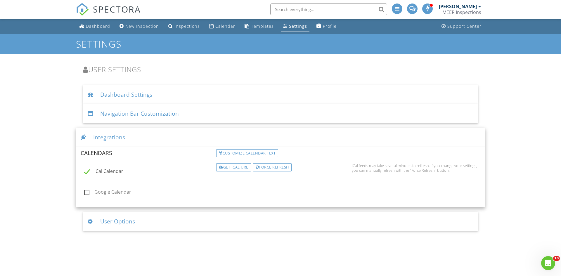
click at [87, 193] on label "Google Calendar" at bounding box center [148, 192] width 129 height 7
click at [84, 193] on input "Google Calendar" at bounding box center [83, 193] width 4 height 4
checkbox input "true"
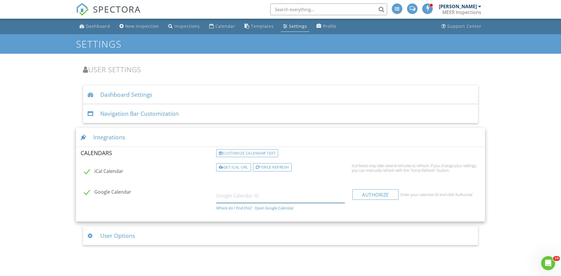
click at [227, 199] on input "text" at bounding box center [280, 196] width 129 height 14
paste input "https://calendar.google.com/calendar/embed?src=djherbrich%40gmail.com&ctz=Ameri…"
click at [378, 195] on div "Authorize" at bounding box center [375, 194] width 46 height 11
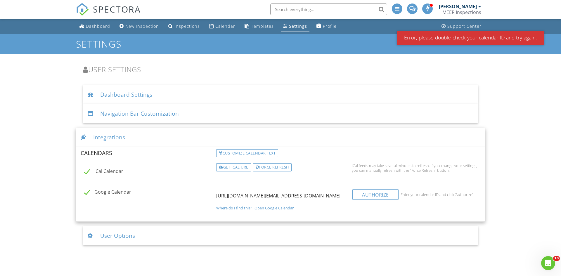
click at [289, 196] on input "https://calendar.google.com/calendar/embed?src=djherbrich%40gmail.com&ctz=Ameri…" at bounding box center [280, 196] width 129 height 14
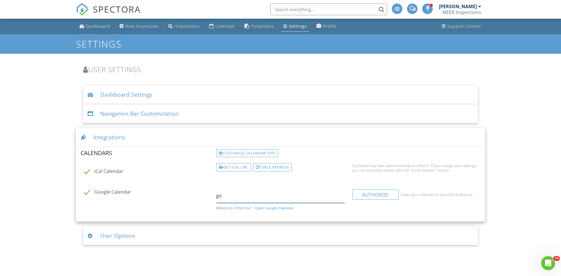
type input "o"
click at [234, 197] on input "text" at bounding box center [280, 196] width 129 height 14
paste input "djherbrich@gmail.com"
type input "djherbrich@gmail.com"
click at [378, 195] on div "Authorize" at bounding box center [375, 194] width 46 height 11
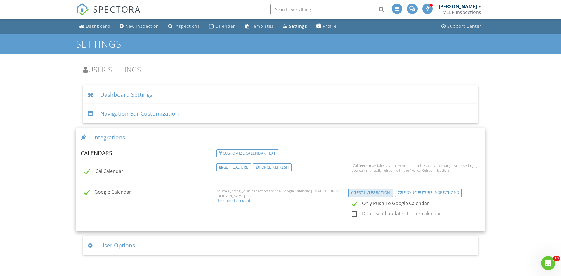
click at [370, 193] on div "Test Integration" at bounding box center [370, 193] width 45 height 8
click at [355, 203] on label "Only Push To Google Calendar" at bounding box center [420, 204] width 136 height 7
checkbox input "false"
click at [370, 192] on div "Test Integration" at bounding box center [370, 193] width 45 height 8
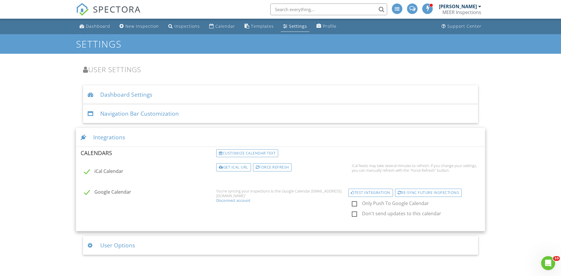
click at [457, 10] on div "MEER Inspections" at bounding box center [461, 12] width 39 height 6
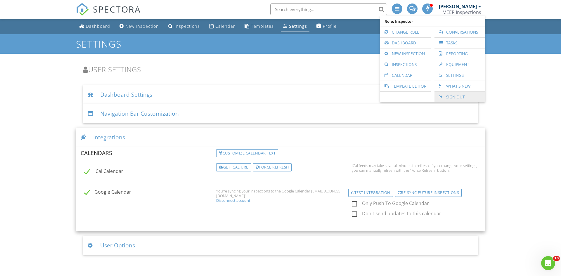
click at [454, 97] on link "Sign Out" at bounding box center [460, 97] width 45 height 11
